Goal: Task Accomplishment & Management: Manage account settings

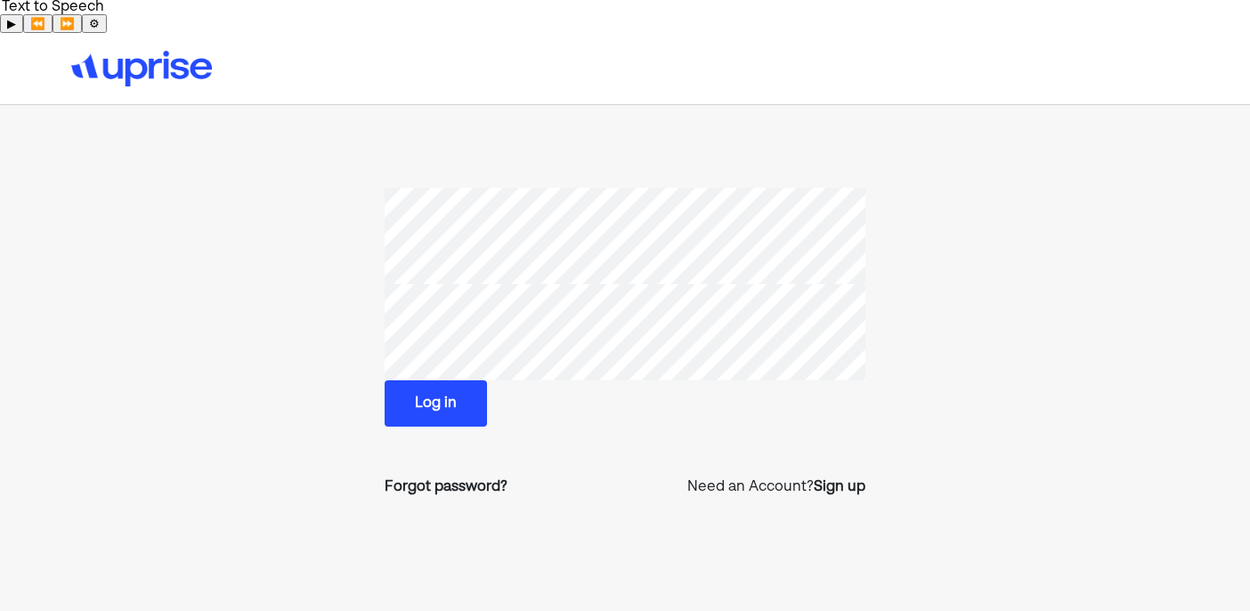
click at [435, 380] on button "Log in" at bounding box center [436, 403] width 102 height 46
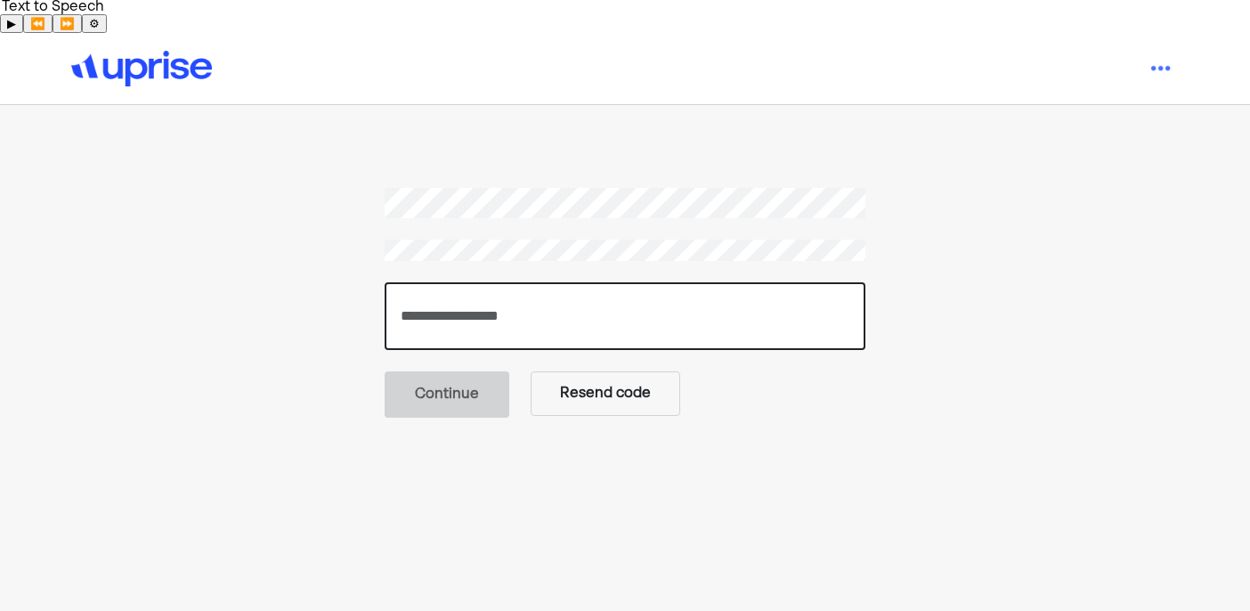
click at [558, 282] on input "number" at bounding box center [625, 316] width 481 height 68
paste input "******"
type input "******"
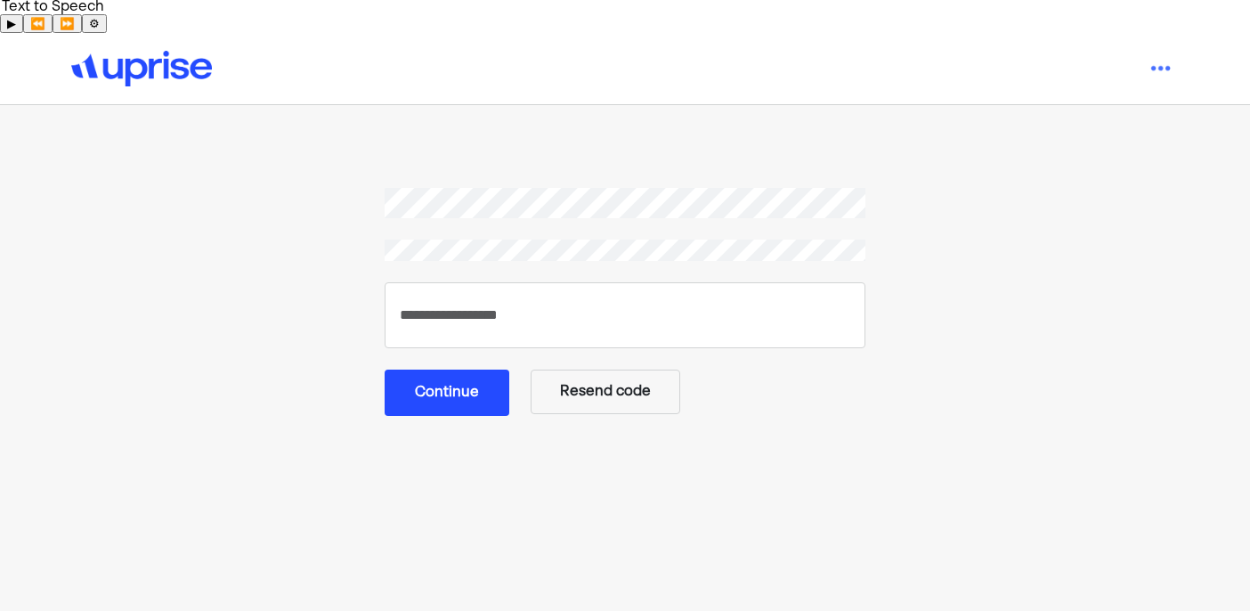
click at [458, 377] on button "Continue" at bounding box center [447, 392] width 125 height 46
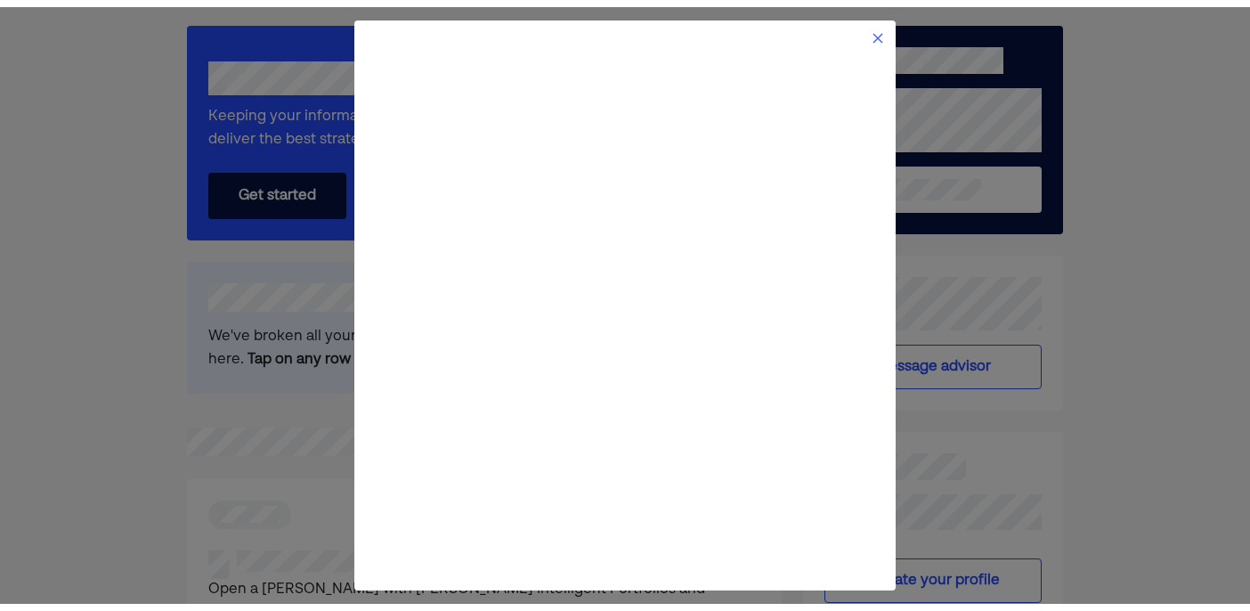
scroll to position [158, 0]
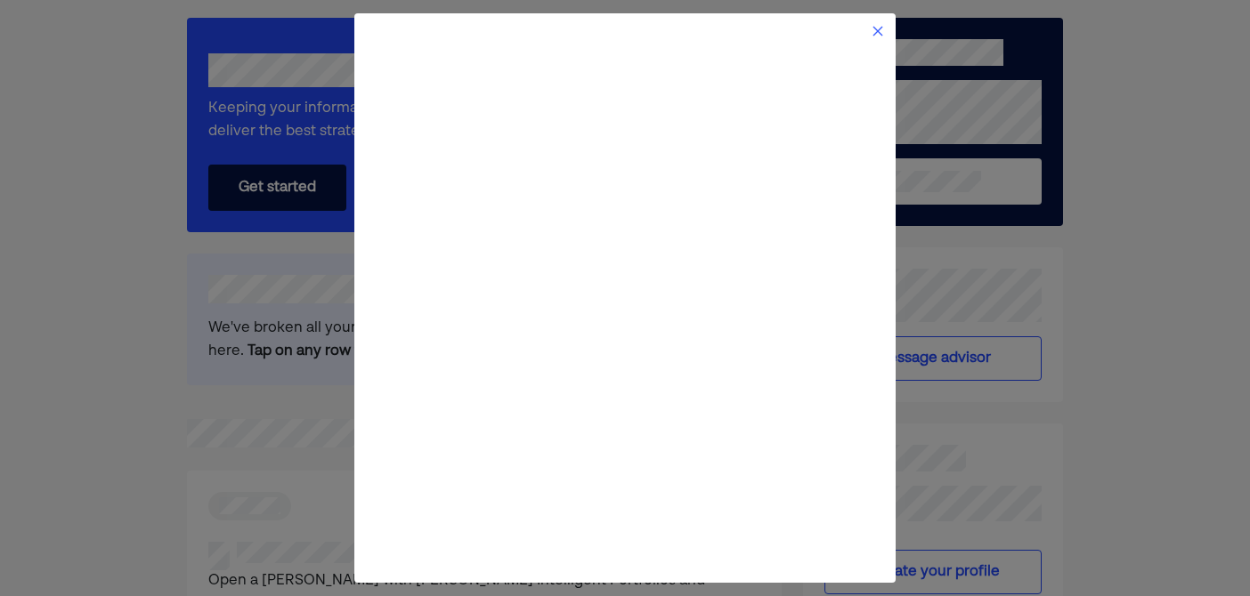
click at [876, 29] on img at bounding box center [878, 31] width 14 height 14
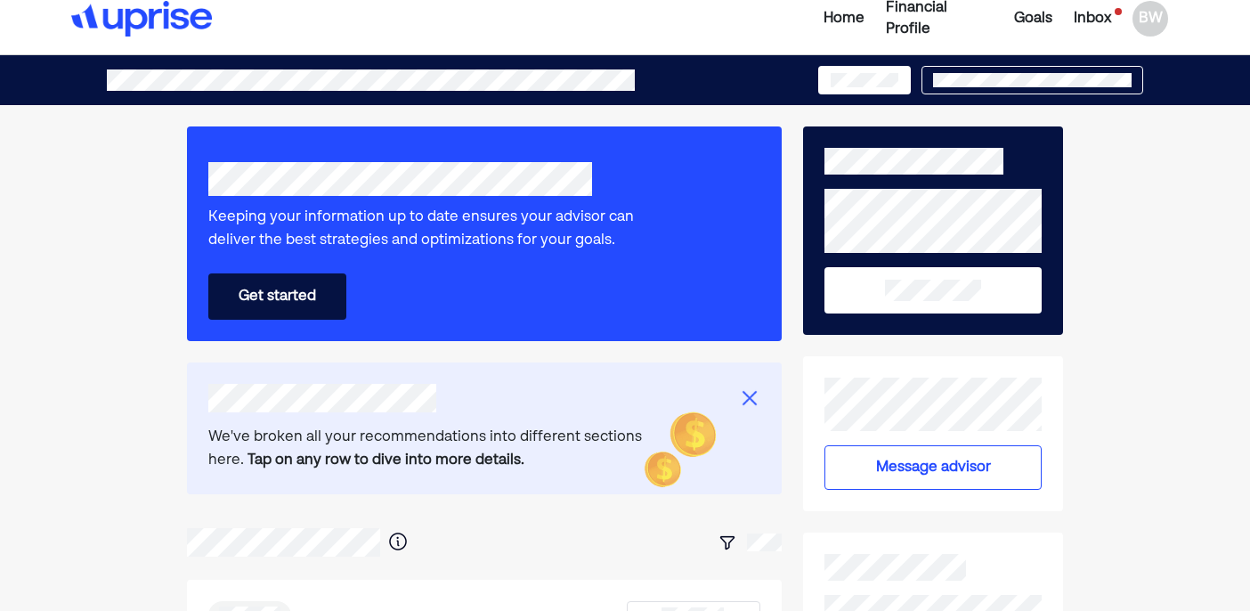
scroll to position [47, 0]
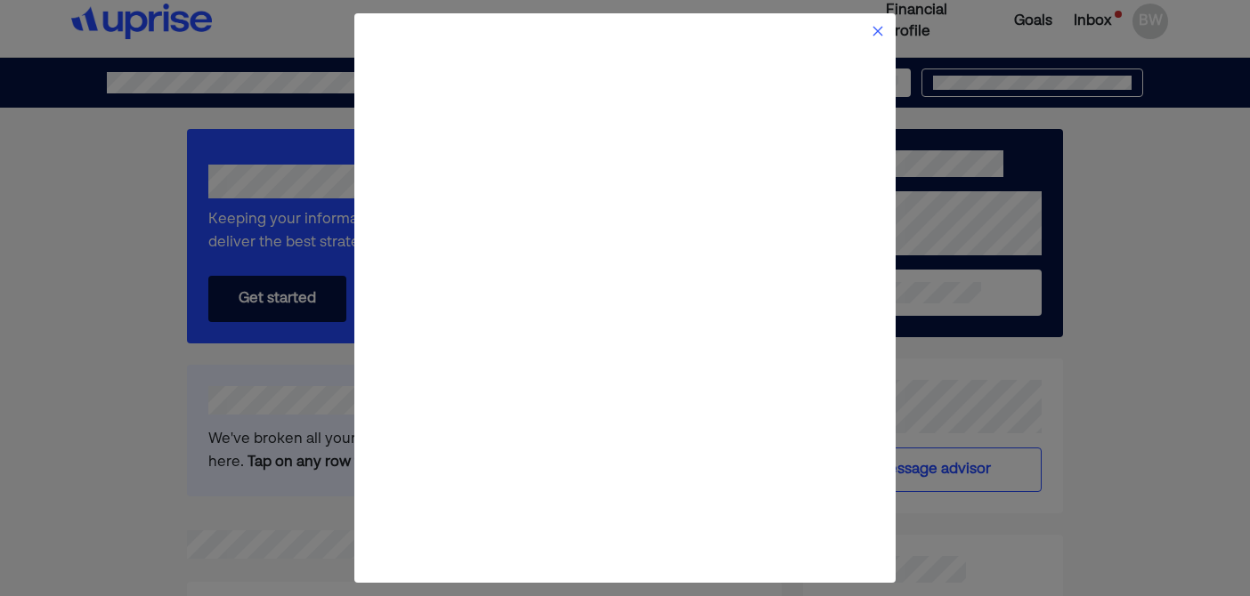
click at [876, 30] on img at bounding box center [878, 31] width 14 height 14
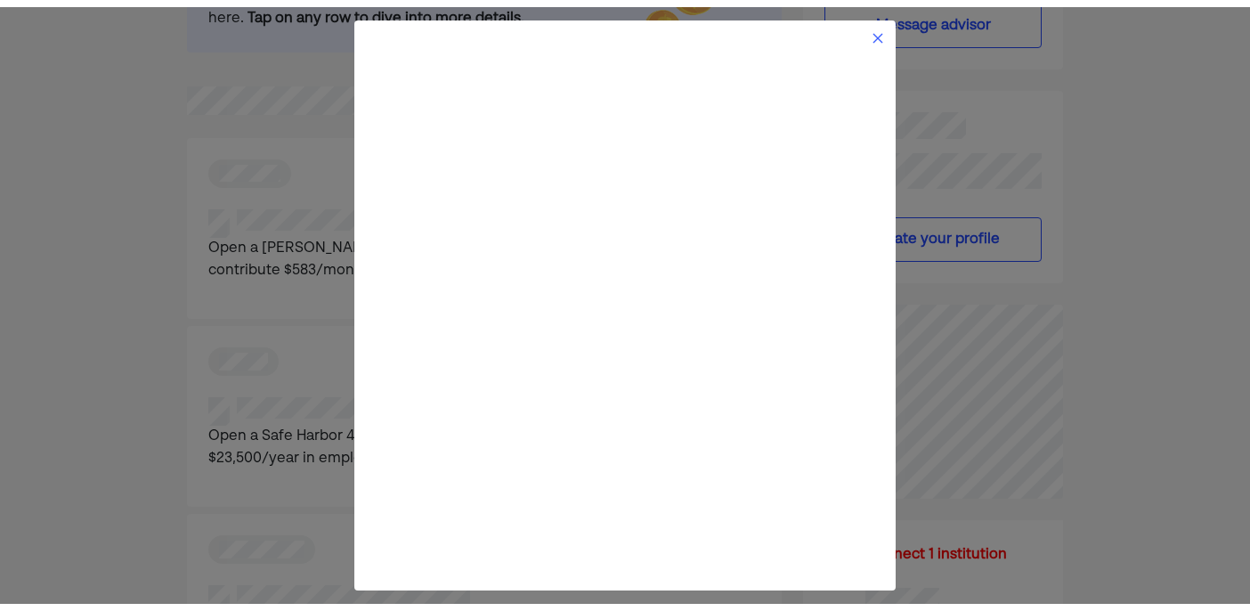
scroll to position [541, 0]
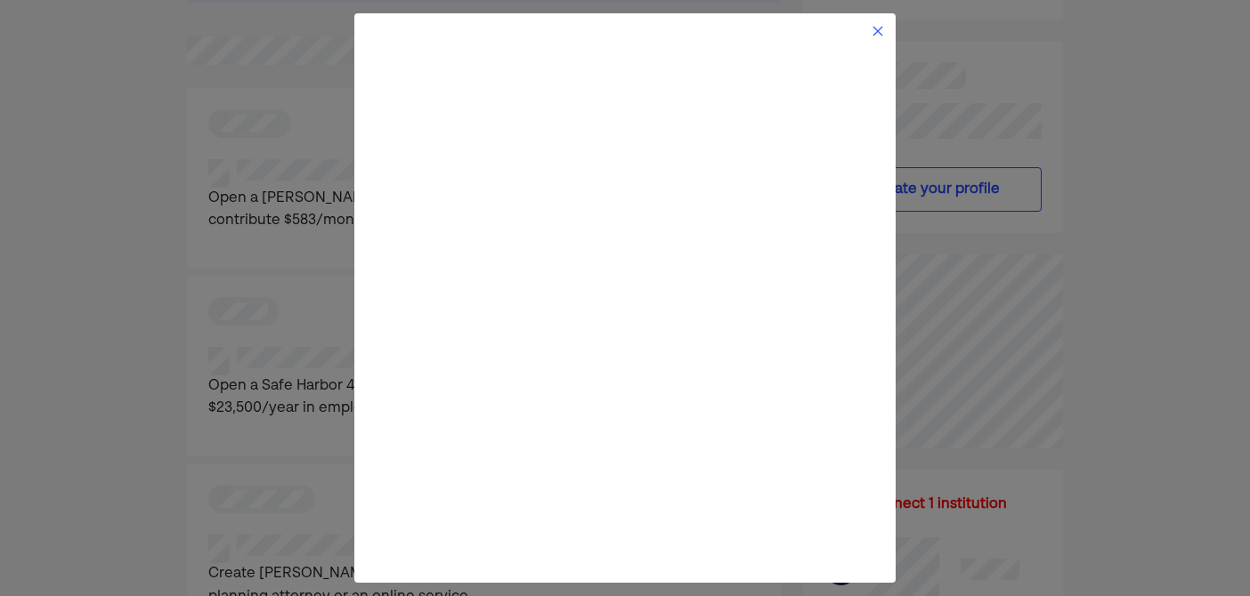
click at [877, 33] on img at bounding box center [878, 31] width 14 height 14
